Goal: Information Seeking & Learning: Learn about a topic

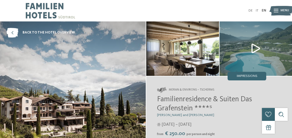
click at [251, 9] on div "DE IT EN Menu" at bounding box center [206, 10] width 120 height 21
click at [251, 9] on link "DE" at bounding box center [251, 10] width 4 height 3
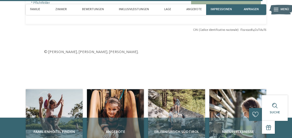
scroll to position [1330, 0]
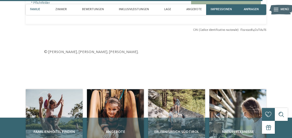
click at [34, 8] on div "Familie" at bounding box center [35, 9] width 14 height 11
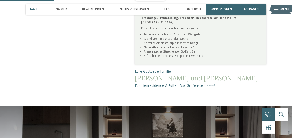
scroll to position [273, 0]
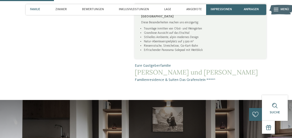
click at [152, 69] on span "[PERSON_NAME] und [PERSON_NAME]" at bounding box center [201, 73] width 132 height 8
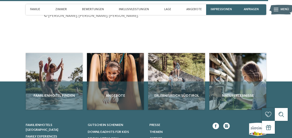
scroll to position [1338, 0]
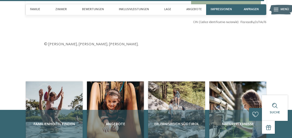
click at [276, 9] on icon at bounding box center [276, 9] width 5 height 3
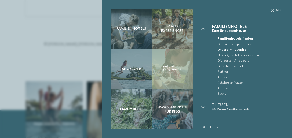
click at [240, 52] on span "Unsere Philosophie" at bounding box center [250, 49] width 66 height 5
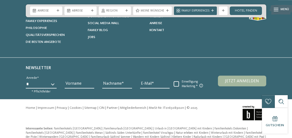
scroll to position [809, 0]
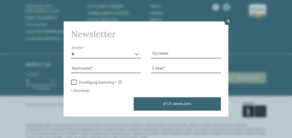
click at [228, 21] on icon at bounding box center [228, 21] width 9 height 8
